Goal: Entertainment & Leisure: Consume media (video, audio)

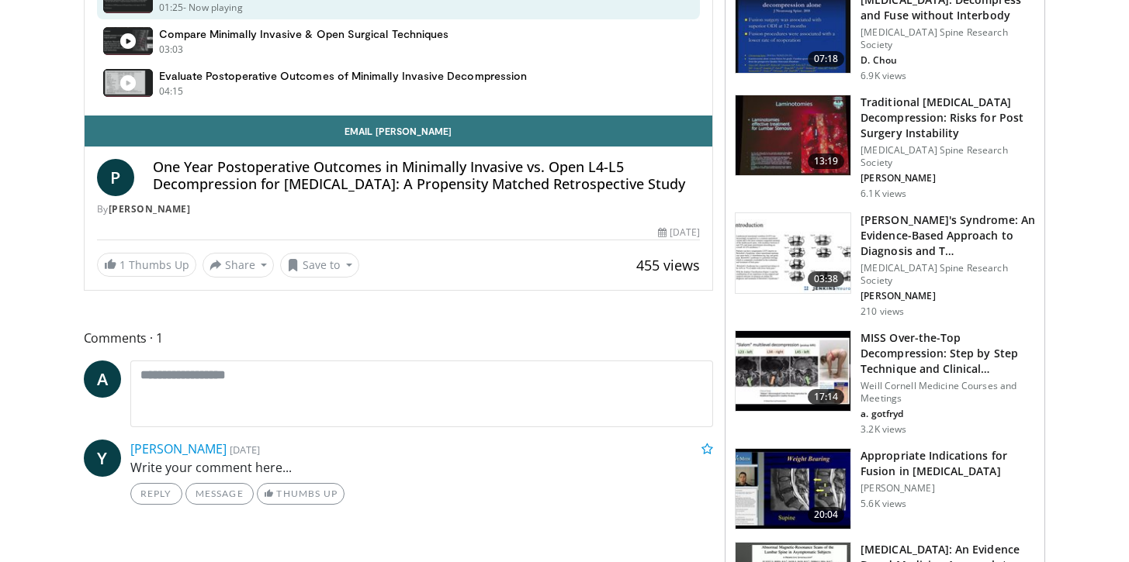
scroll to position [625, 0]
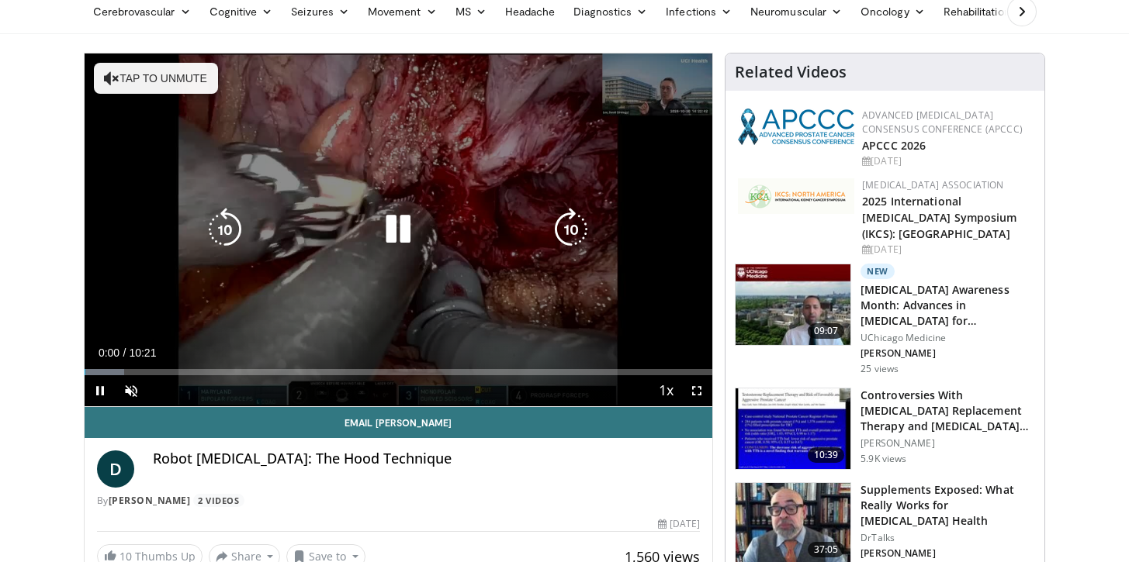
scroll to position [144, 0]
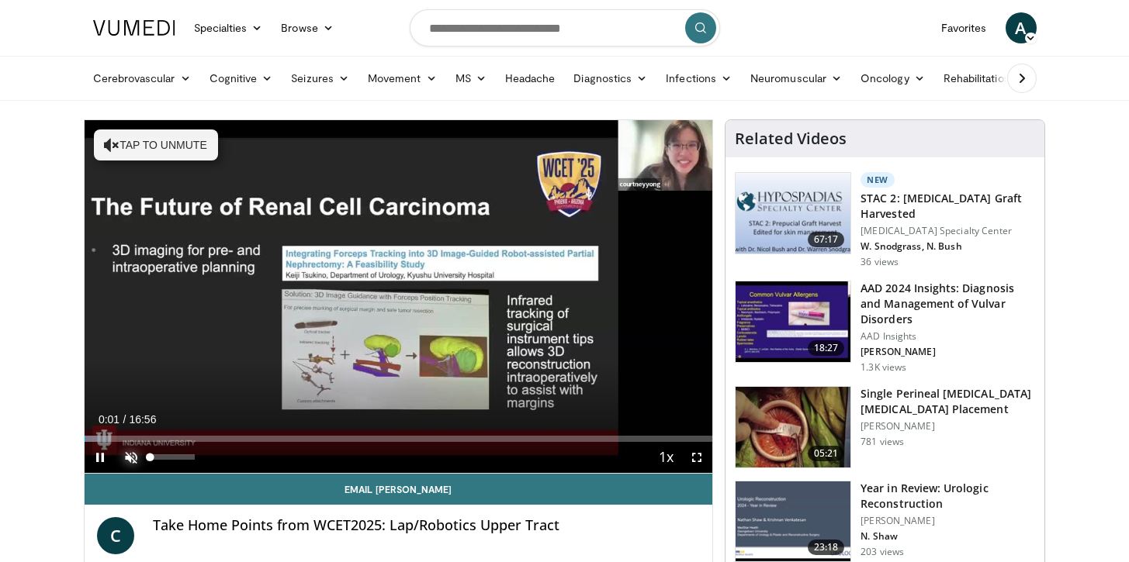
click at [138, 462] on span "Video Player" at bounding box center [131, 457] width 31 height 31
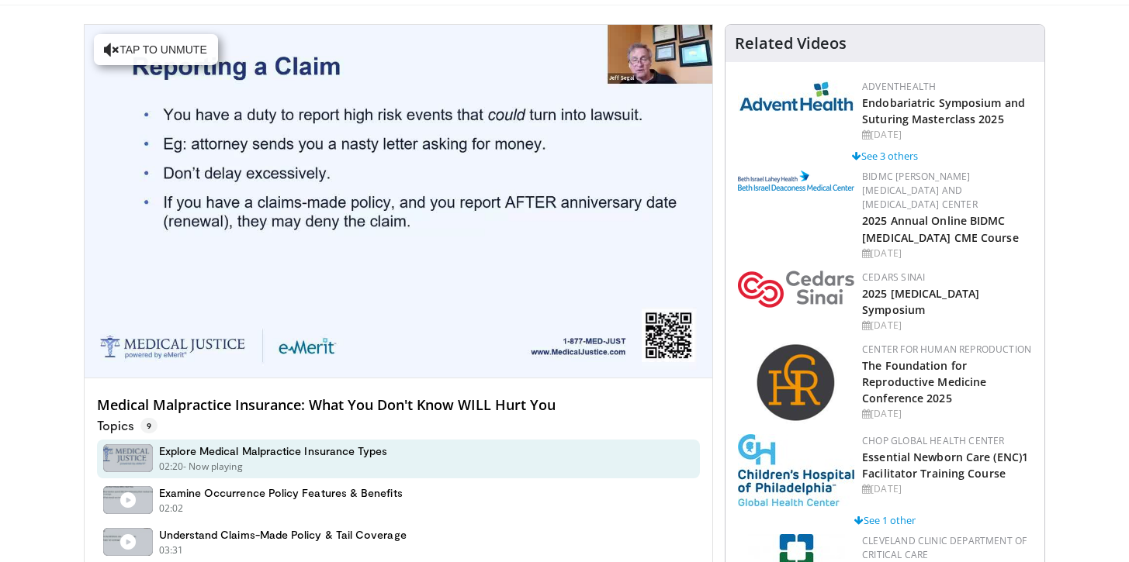
scroll to position [598, 0]
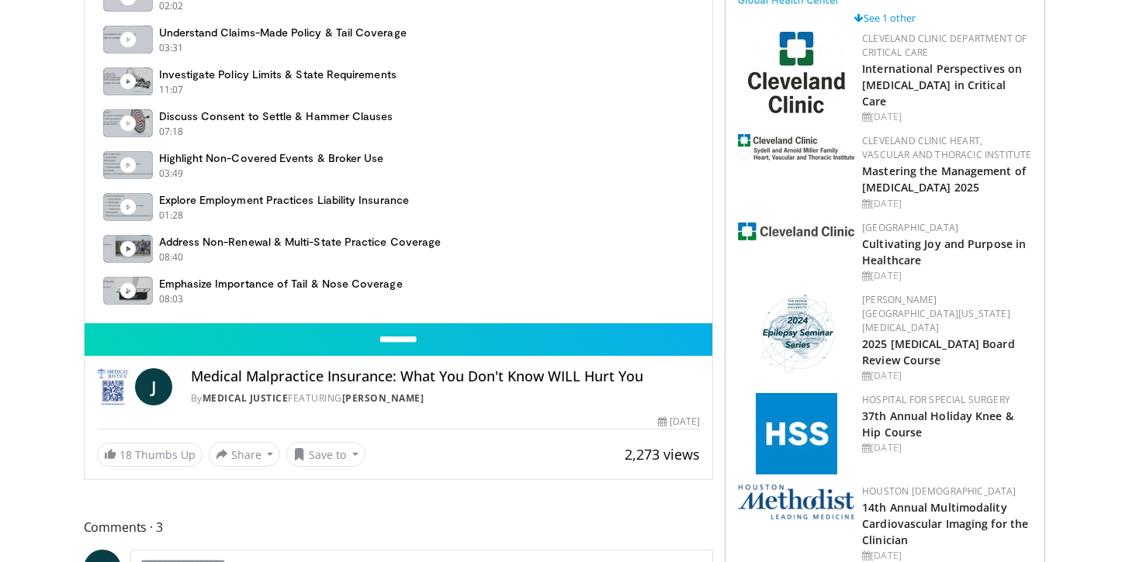
click at [431, 402] on div "By Medical Justice FEATURING Jeffrey Segal" at bounding box center [446, 399] width 510 height 14
click at [431, 398] on div "By Medical Justice FEATURING Jeffrey Segal" at bounding box center [446, 399] width 510 height 14
drag, startPoint x: 431, startPoint y: 397, endPoint x: 359, endPoint y: 394, distance: 72.2
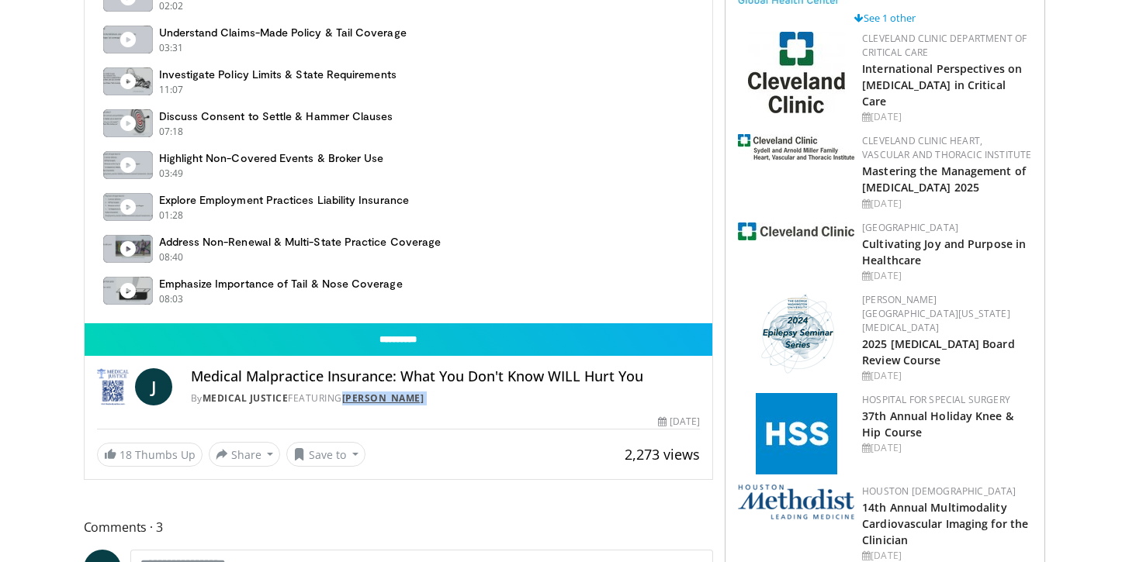
click at [359, 394] on div "By Medical Justice FEATURING Jeffrey Segal" at bounding box center [446, 399] width 510 height 14
copy div "Jeffrey Segal By Medical Justice FEATURING Jeffrey Segal 2,273 views"
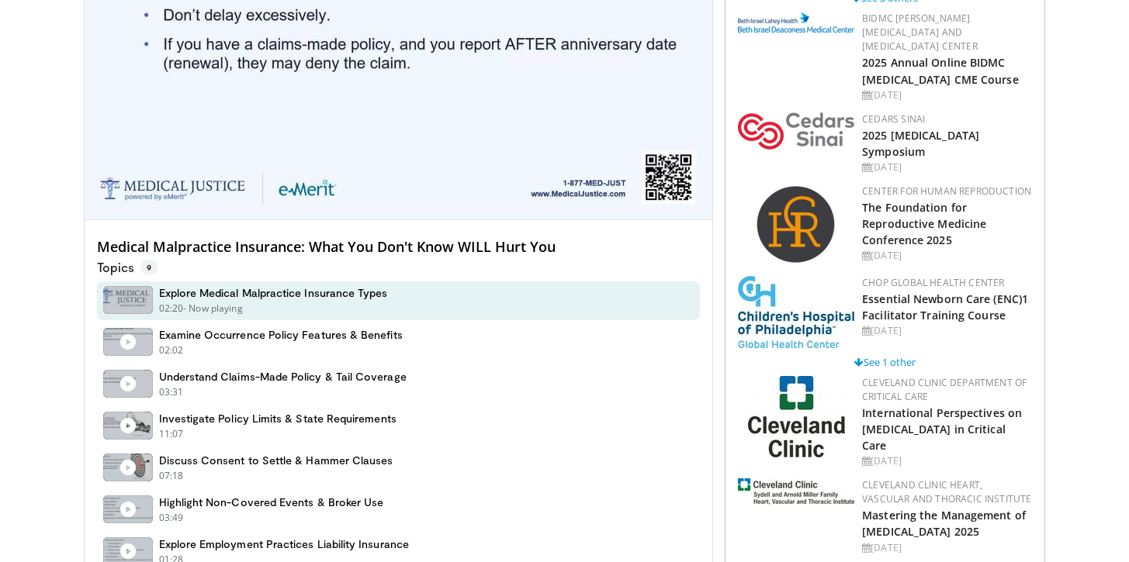
scroll to position [0, 0]
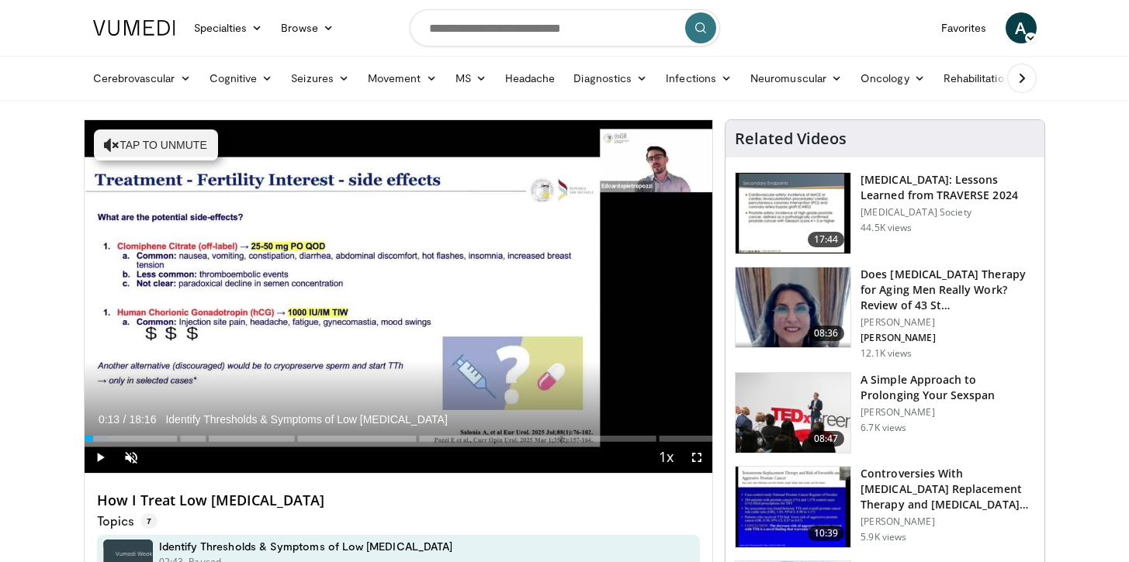
drag, startPoint x: 100, startPoint y: 438, endPoint x: 74, endPoint y: 440, distance: 25.7
click at [129, 457] on span "Video Player" at bounding box center [131, 457] width 31 height 31
click at [107, 461] on span "Video Player" at bounding box center [100, 457] width 31 height 31
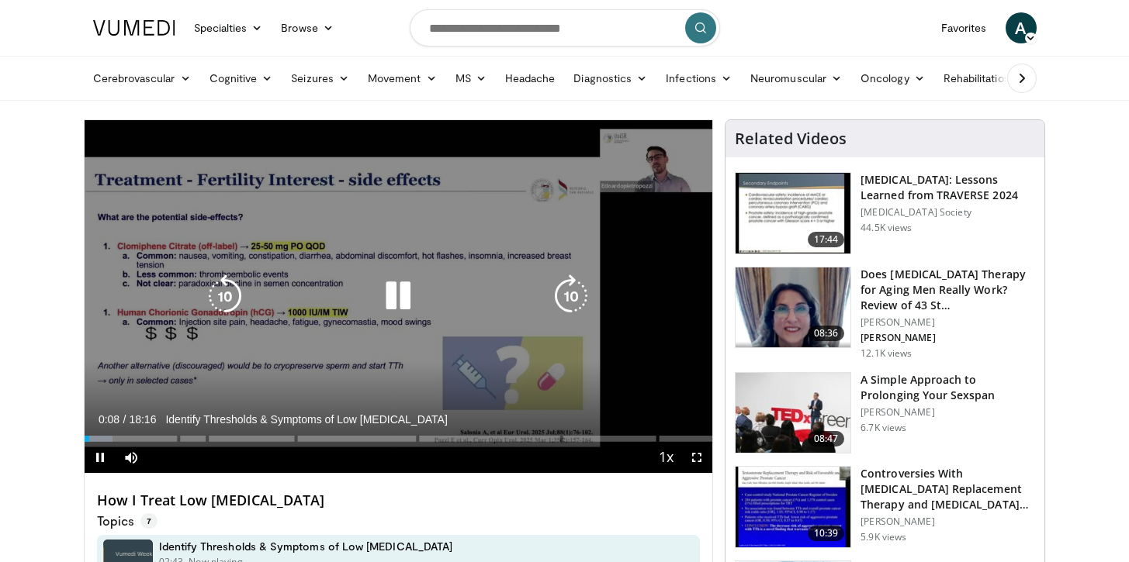
click at [412, 300] on icon "Video Player" at bounding box center [397, 296] width 43 height 43
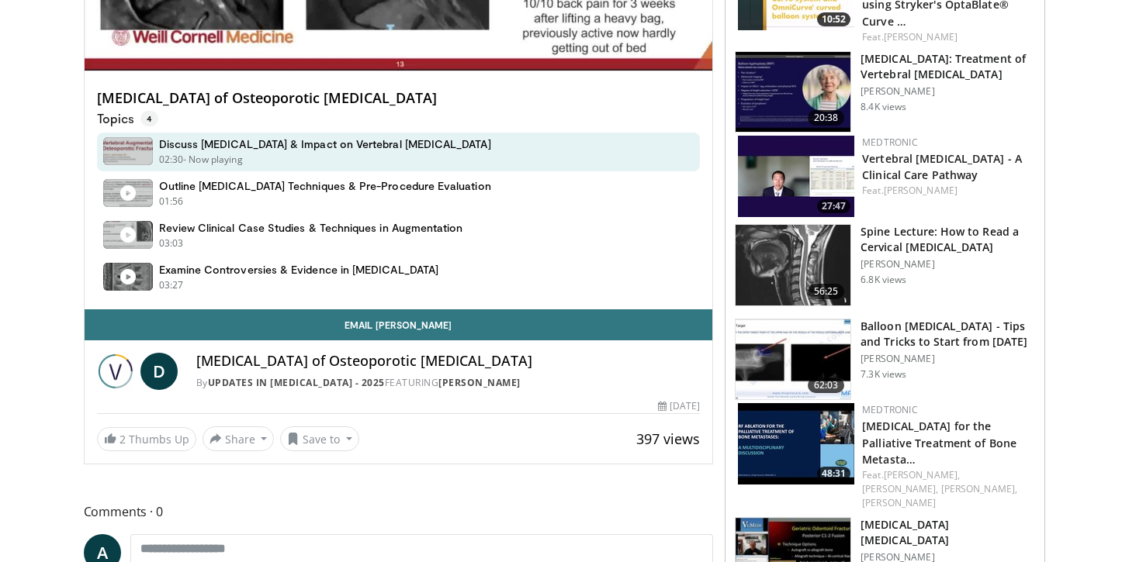
scroll to position [97, 0]
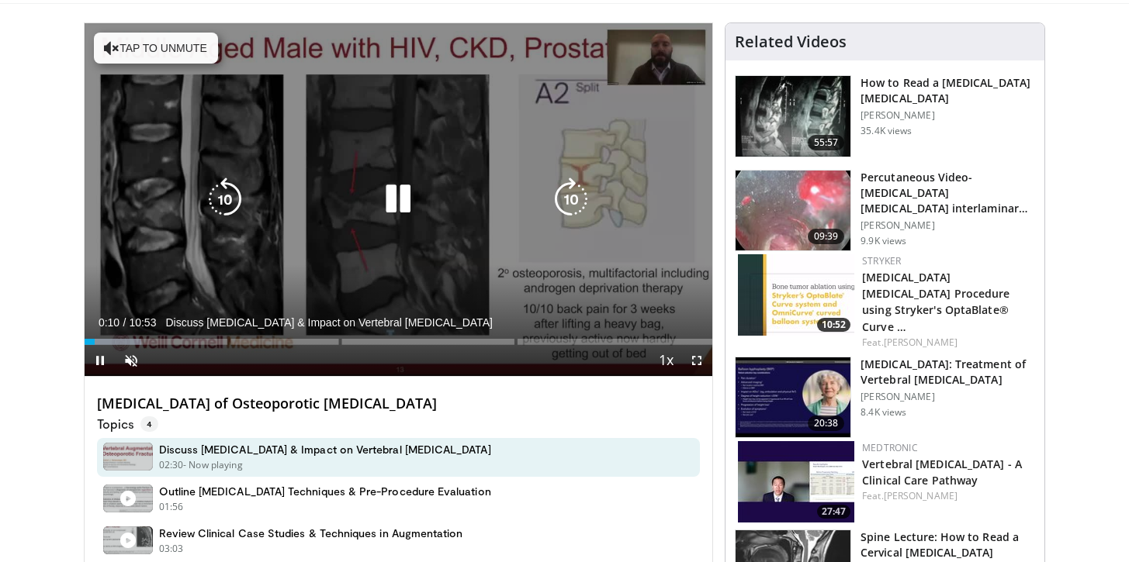
click at [409, 207] on icon "Video Player" at bounding box center [397, 199] width 43 height 43
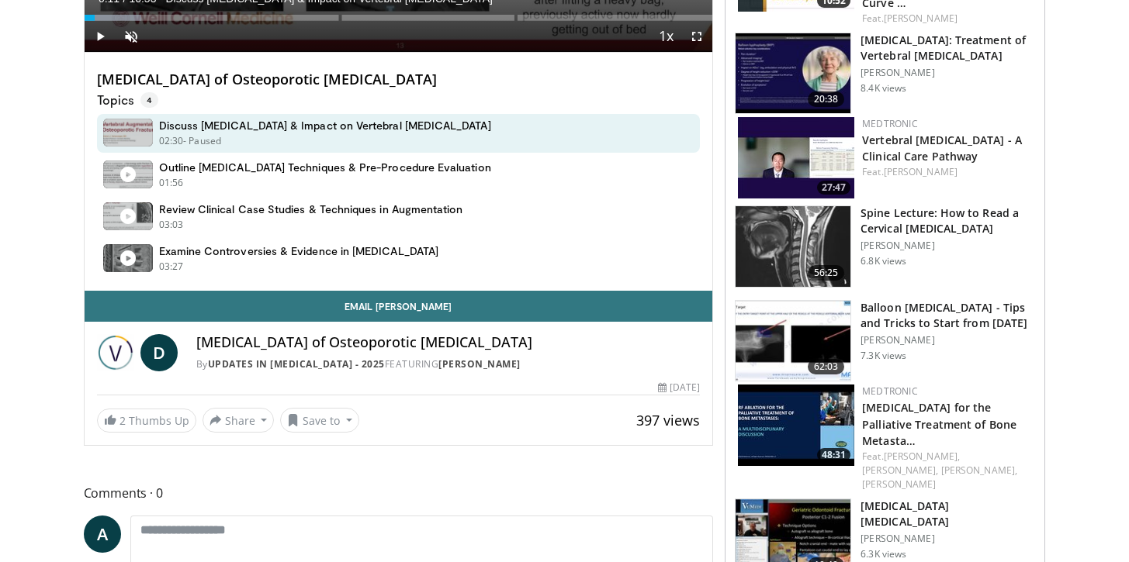
scroll to position [443, 0]
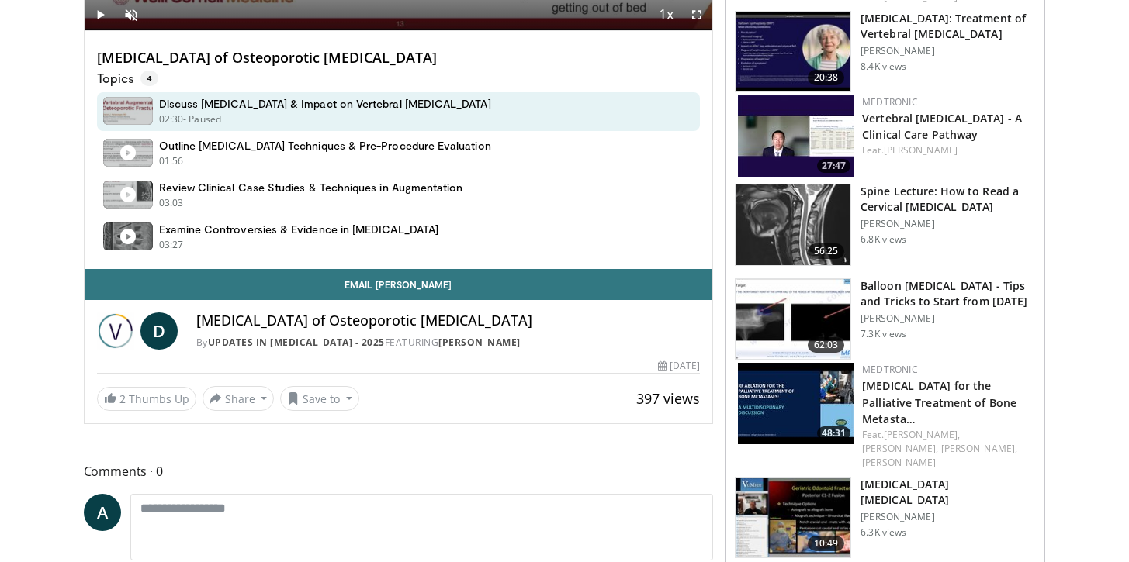
click at [335, 320] on h4 "[MEDICAL_DATA] of Osteoporotic [MEDICAL_DATA]" at bounding box center [448, 321] width 504 height 17
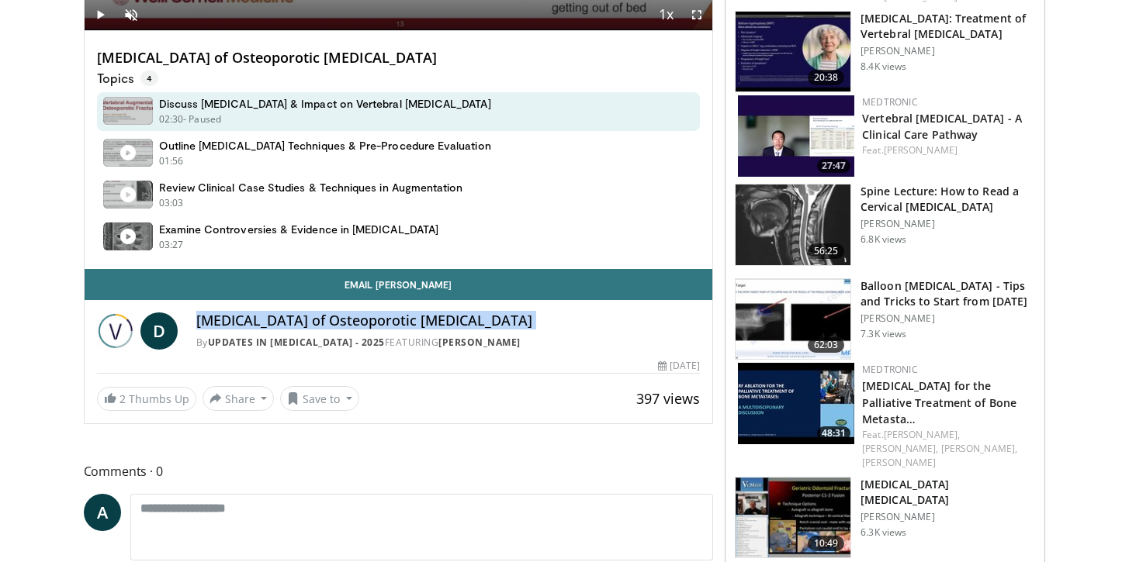
click at [335, 320] on h4 "[MEDICAL_DATA] of Osteoporotic [MEDICAL_DATA]" at bounding box center [448, 321] width 504 height 17
